Goal: Task Accomplishment & Management: Manage account settings

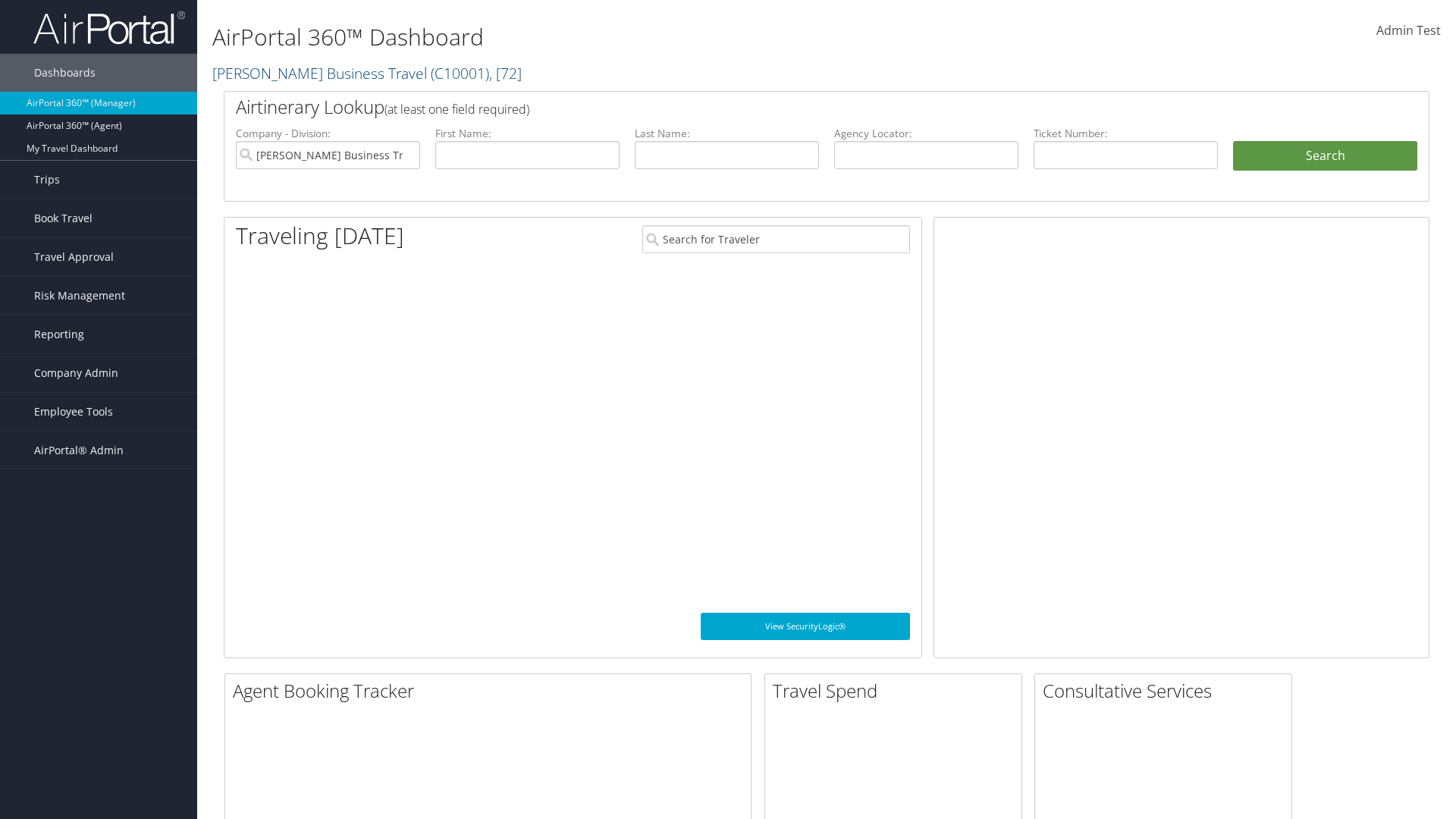
click at [99, 374] on span "Company Admin" at bounding box center [76, 374] width 84 height 38
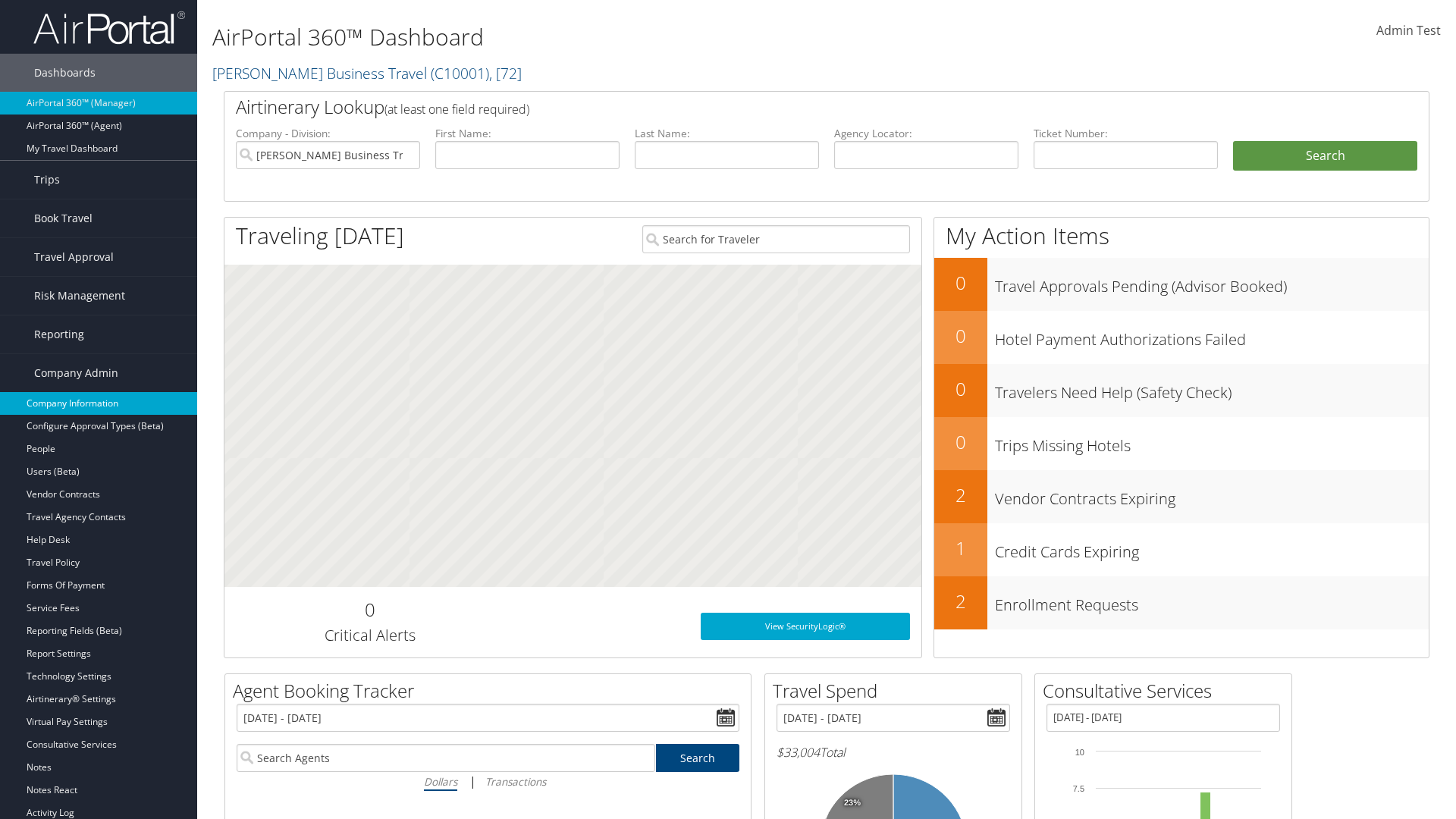
click at [99, 404] on link "Company Information" at bounding box center [98, 403] width 197 height 23
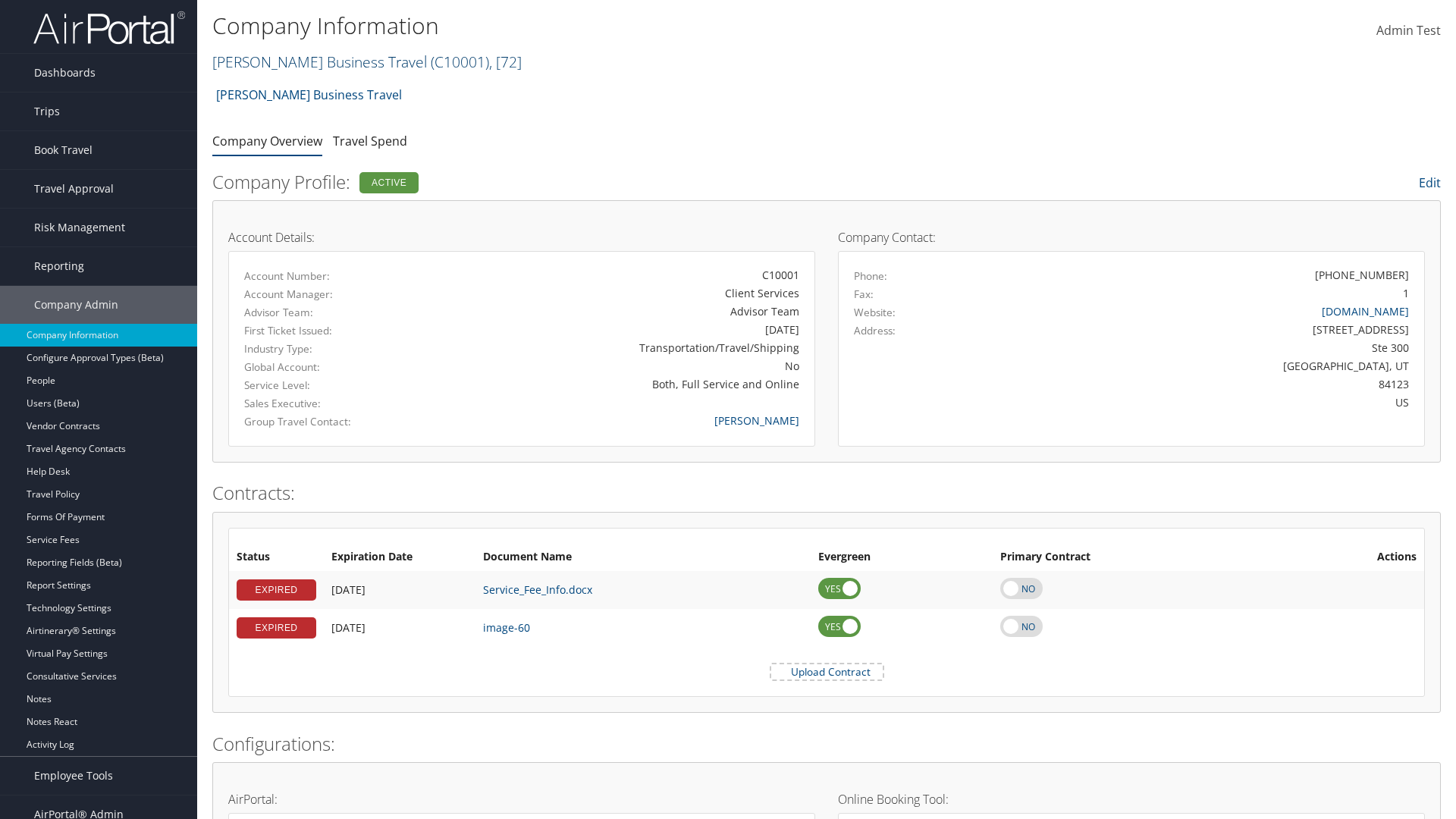
click at [313, 62] on link "[PERSON_NAME] Business Travel ( C10001 ) , [ 72 ]" at bounding box center [366, 62] width 309 height 21
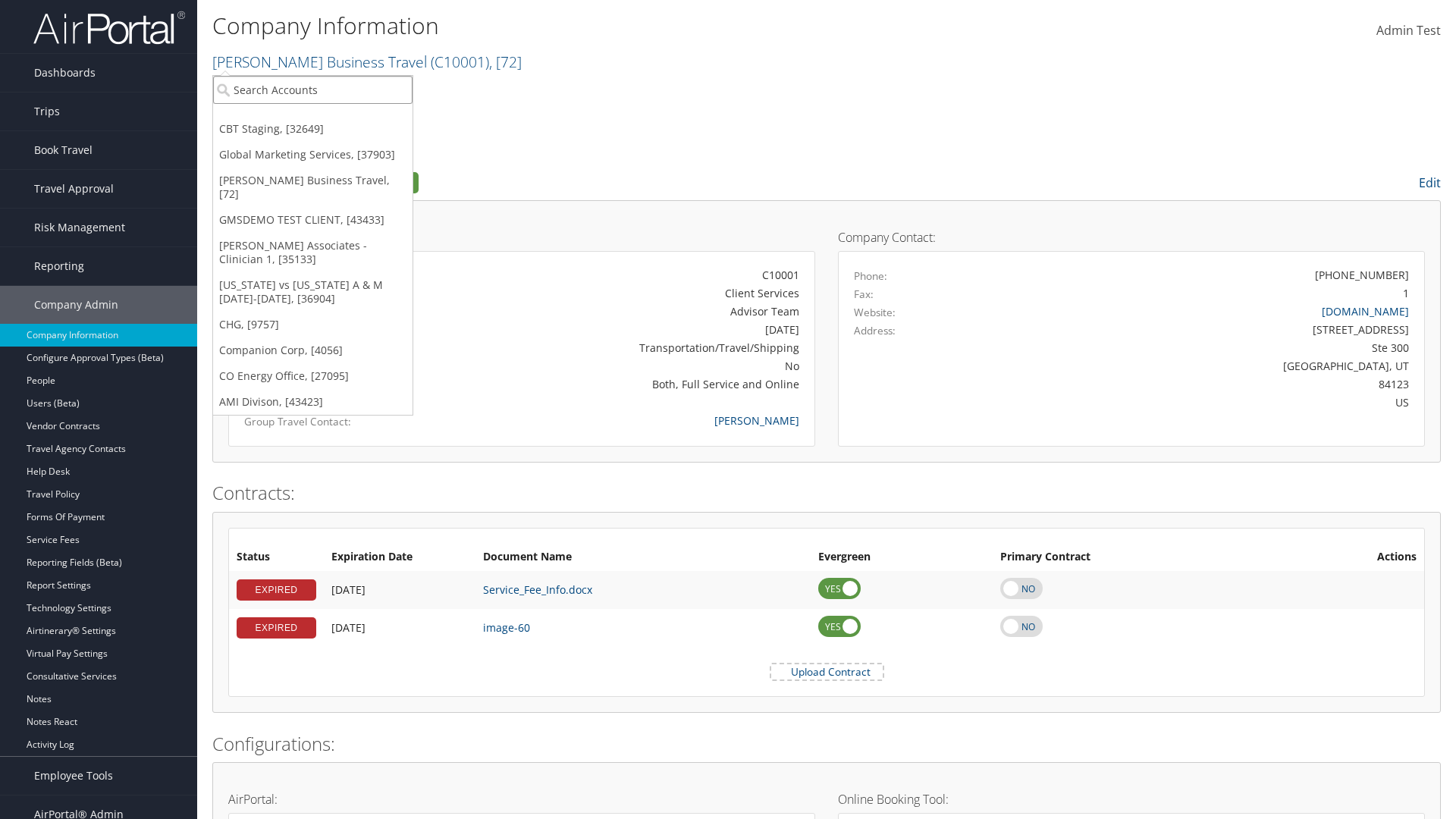
click at [313, 90] on input "search" at bounding box center [313, 90] width 199 height 28
type input "CBTSTG"
click at [313, 118] on div "CBT Staging (CBTSTG), [32649]" at bounding box center [313, 117] width 216 height 14
